Goal: Task Accomplishment & Management: Use online tool/utility

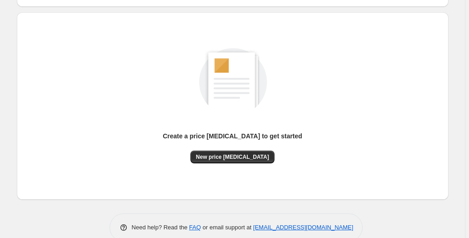
scroll to position [102, 0]
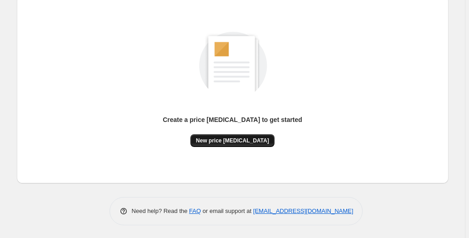
click at [243, 137] on button "New price [MEDICAL_DATA]" at bounding box center [232, 140] width 84 height 13
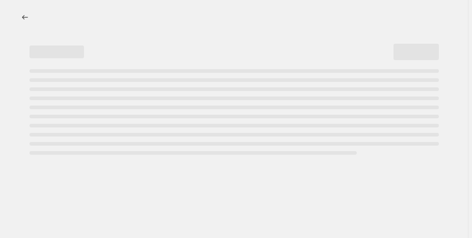
select select "percentage"
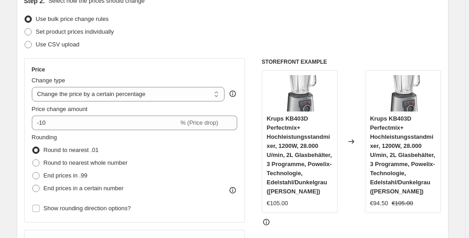
scroll to position [144, 0]
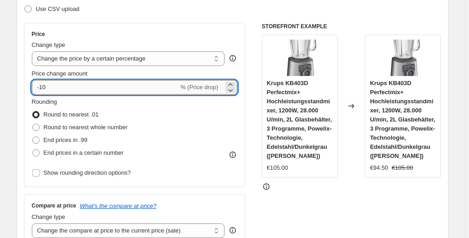
click at [45, 85] on input "-10" at bounding box center [105, 87] width 147 height 15
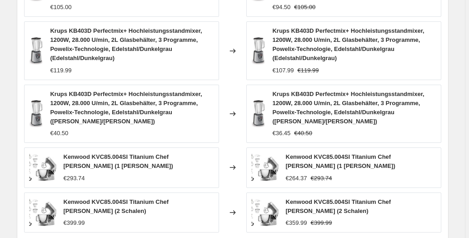
scroll to position [729, 0]
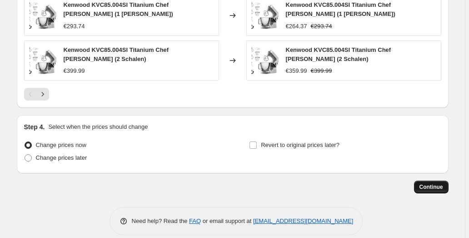
type input "-30"
click at [431, 183] on span "Continue" at bounding box center [431, 186] width 24 height 7
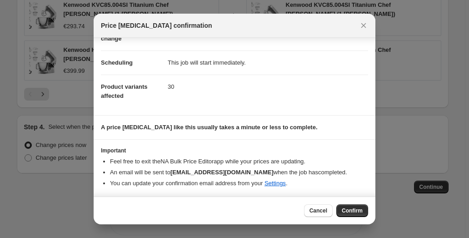
scroll to position [0, 0]
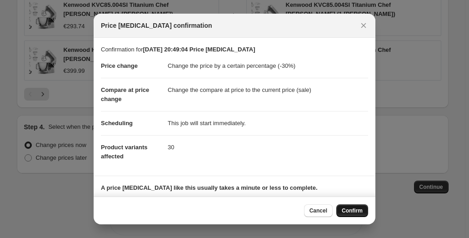
click at [356, 208] on span "Confirm" at bounding box center [352, 210] width 21 height 7
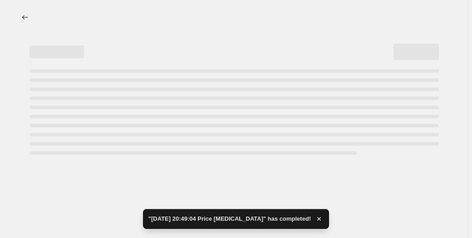
select select "percentage"
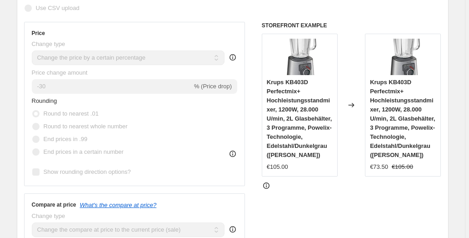
scroll to position [375, 0]
